Goal: Information Seeking & Learning: Understand process/instructions

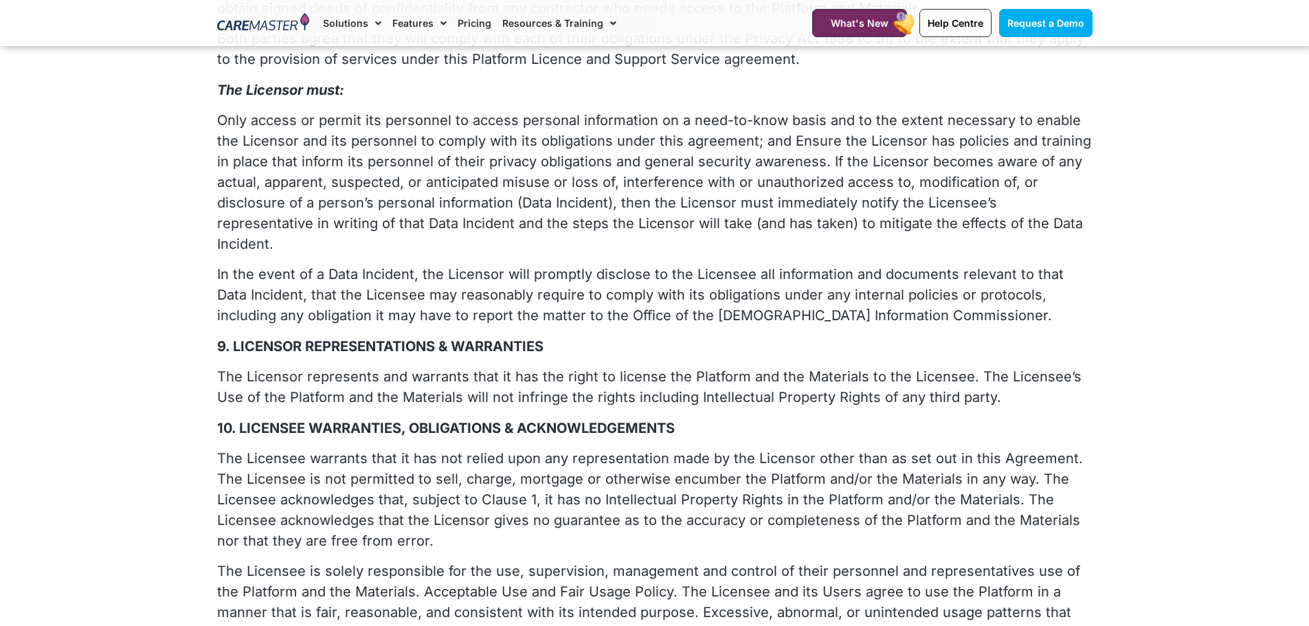
scroll to position [1992, 0]
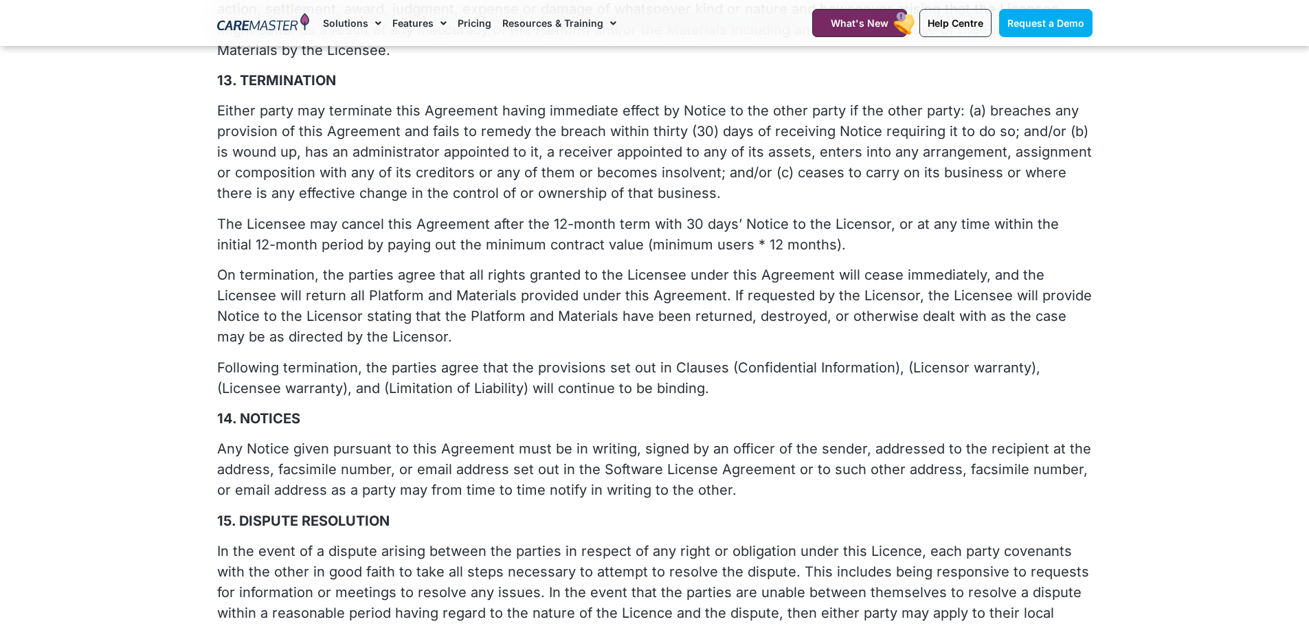
scroll to position [3091, 0]
drag, startPoint x: 217, startPoint y: 179, endPoint x: 824, endPoint y: 200, distance: 607.0
click at [824, 213] on p "The Licensee may cancel this Agreement after the 12-month term with 30 days’ No…" at bounding box center [654, 233] width 875 height 41
copy p "The Licensee may cancel this Agreement after the 12-month term with 30 days’ No…"
